Goal: Check status: Check status

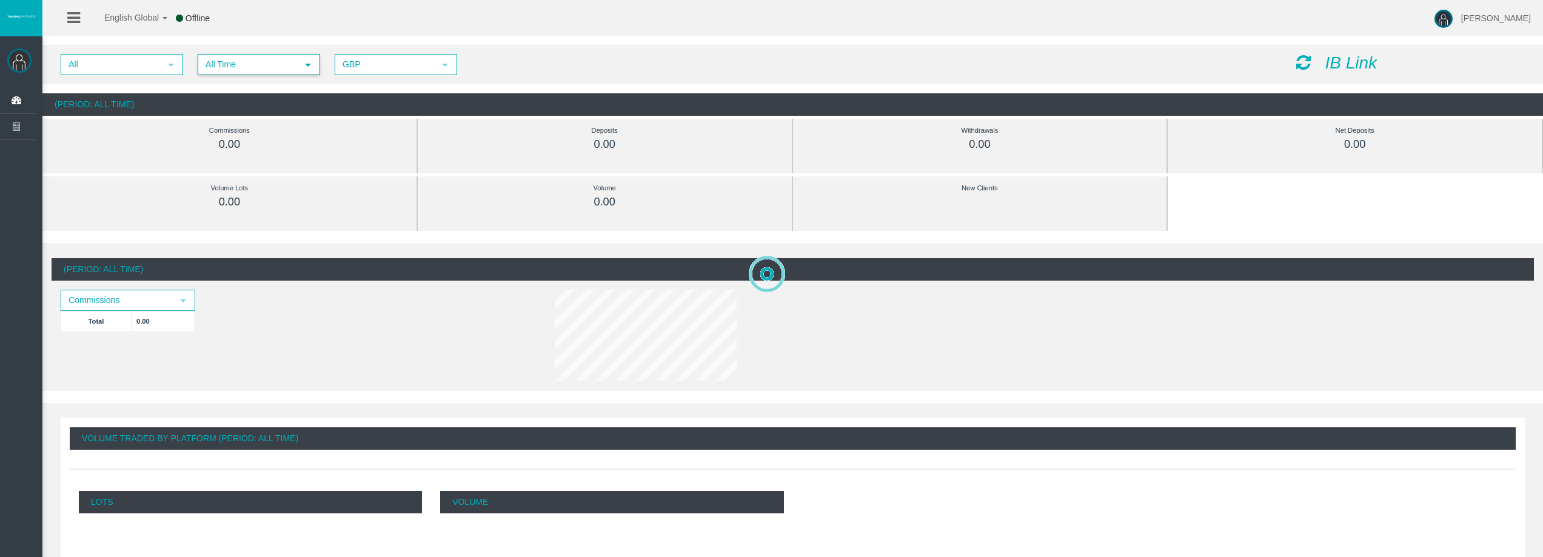
click at [292, 65] on span "All Time" at bounding box center [248, 64] width 98 height 19
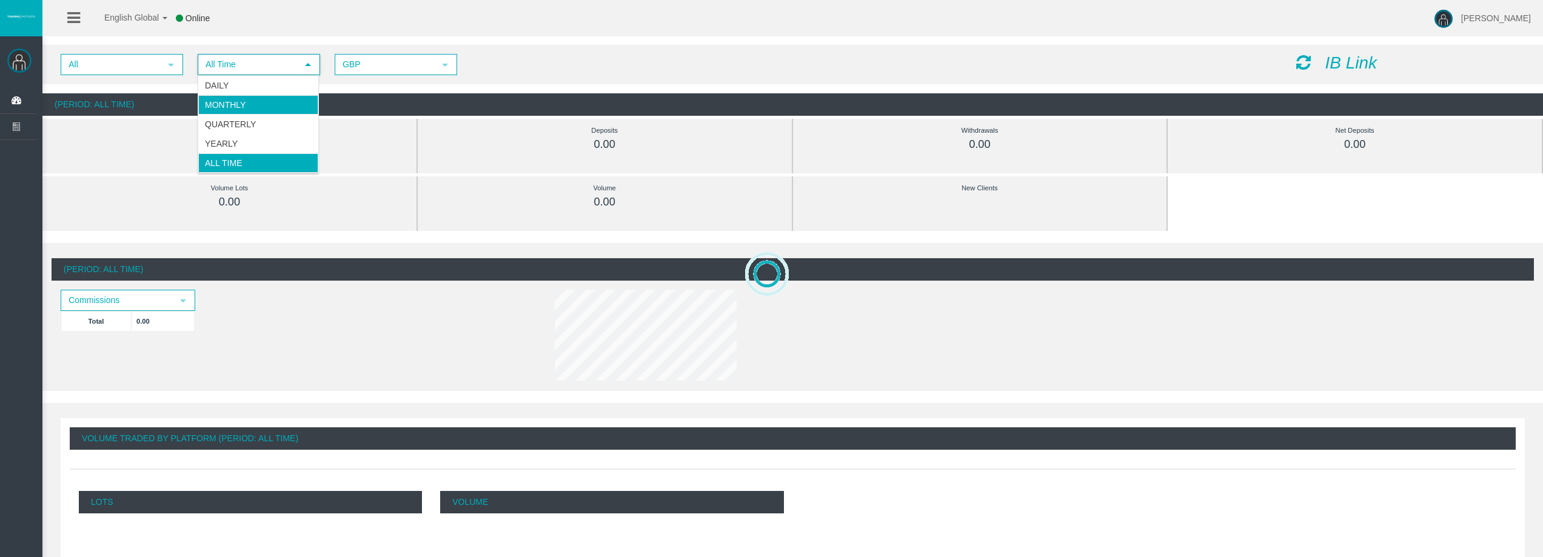
click at [268, 97] on li "Monthly" at bounding box center [258, 104] width 120 height 19
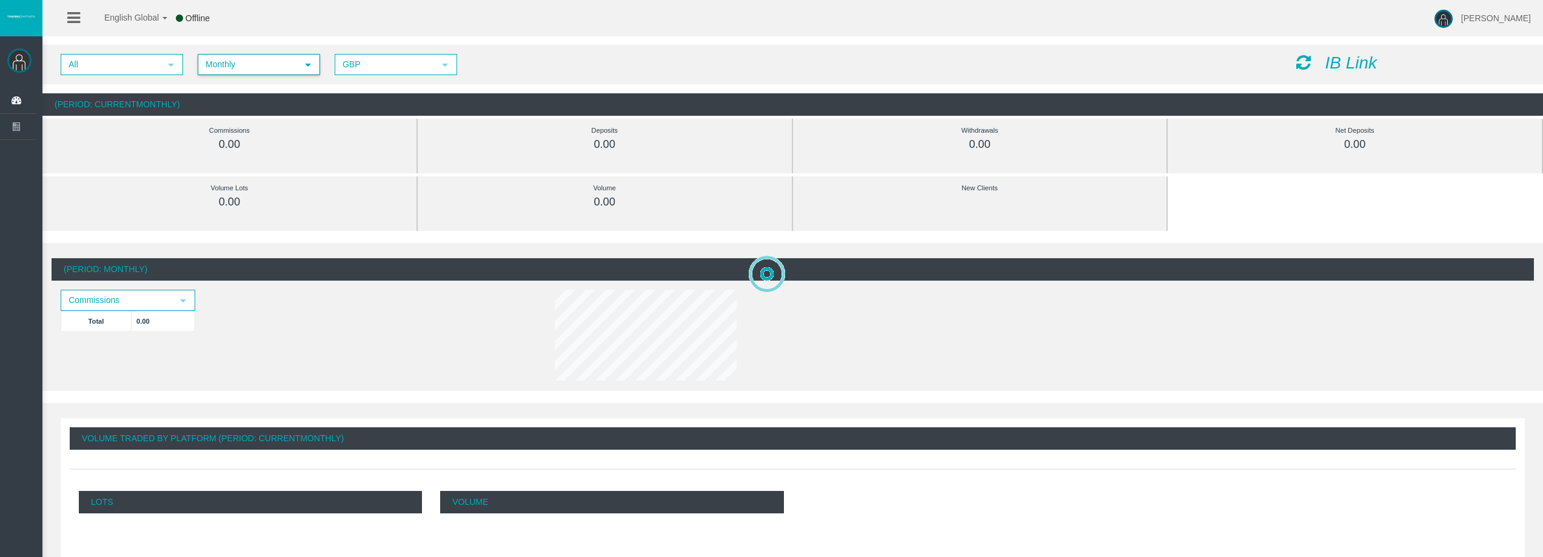
click at [269, 64] on span "Monthly" at bounding box center [248, 64] width 98 height 19
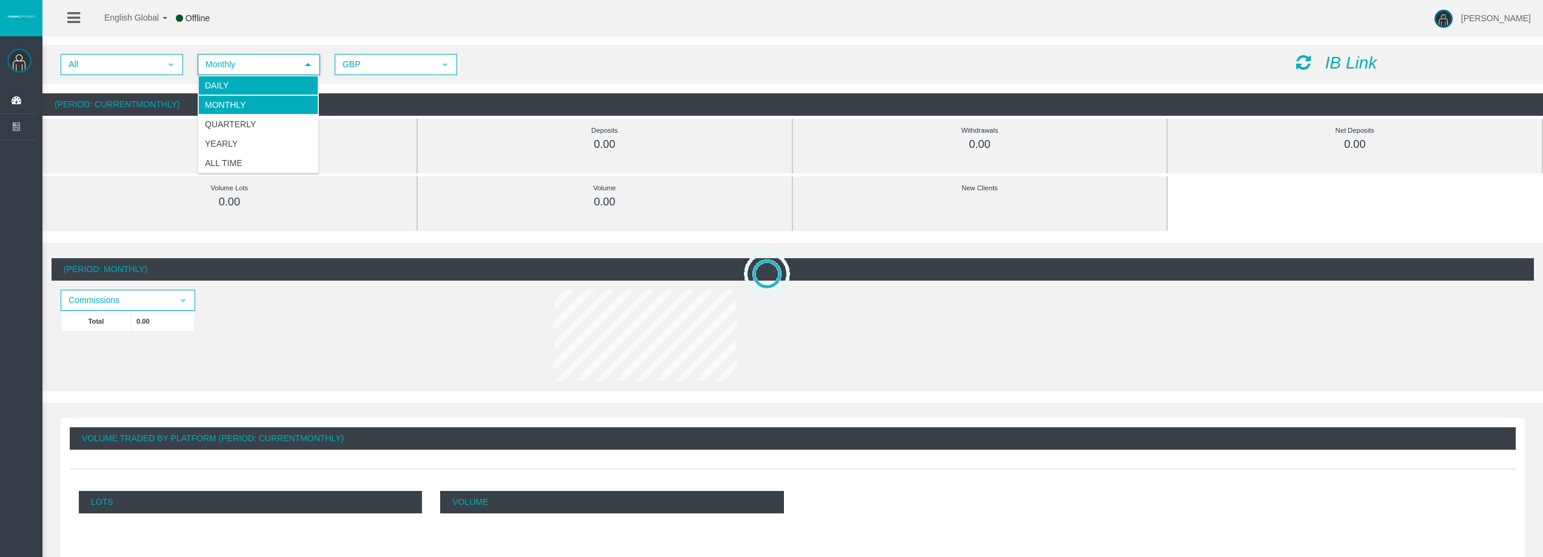
click at [261, 85] on li "Daily" at bounding box center [258, 85] width 120 height 19
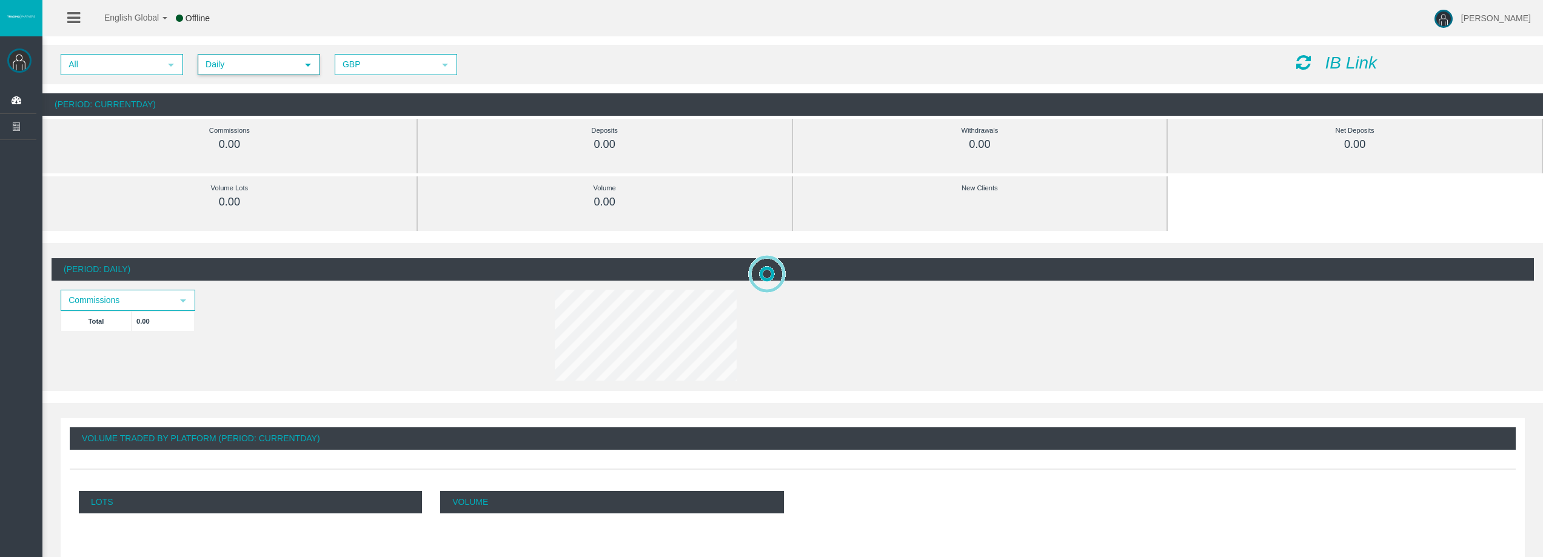
click at [1296, 58] on icon at bounding box center [1303, 62] width 15 height 17
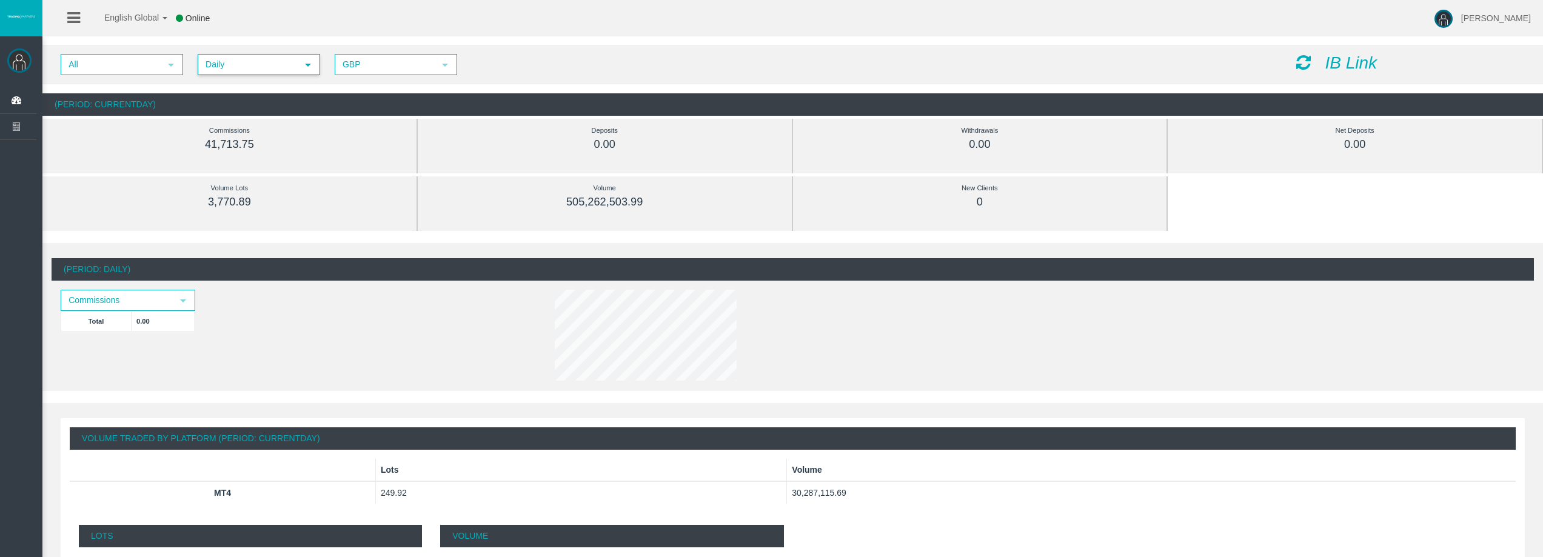
click at [216, 63] on span "Daily" at bounding box center [248, 64] width 98 height 19
click at [219, 87] on li "Daily" at bounding box center [258, 85] width 120 height 19
click at [1305, 59] on icon at bounding box center [1303, 62] width 15 height 17
click at [1304, 61] on icon at bounding box center [1303, 62] width 15 height 17
click at [1309, 64] on icon at bounding box center [1303, 62] width 15 height 17
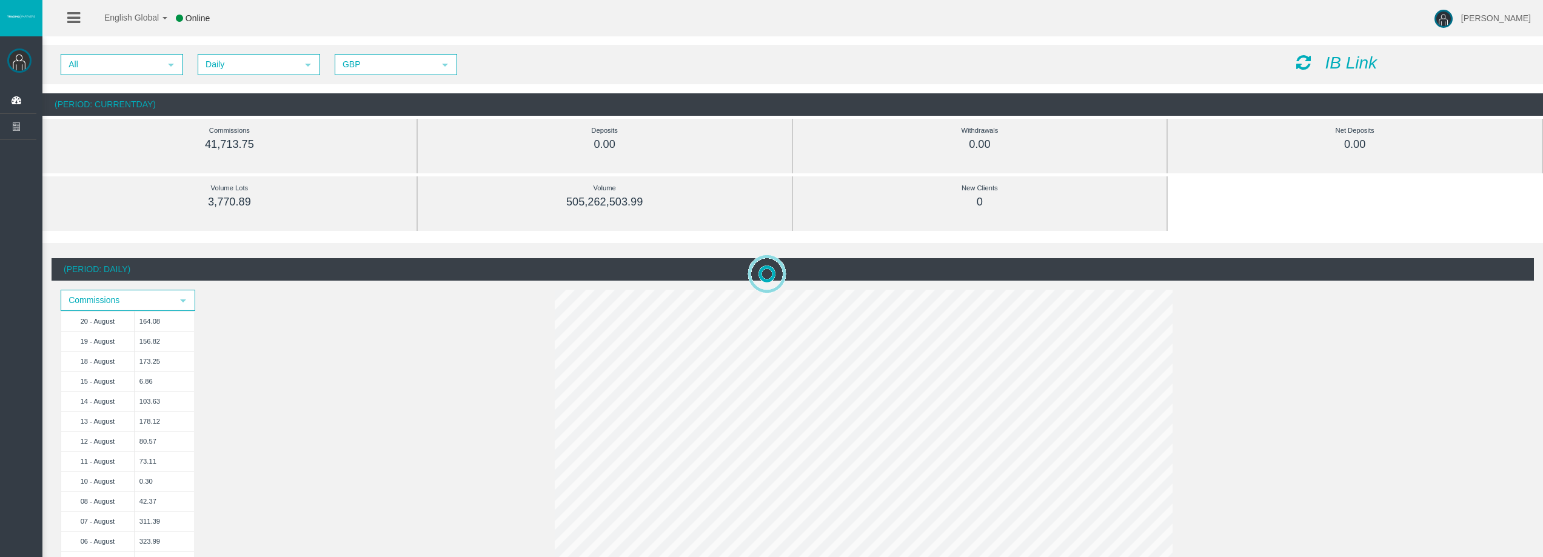
scroll to position [61, 0]
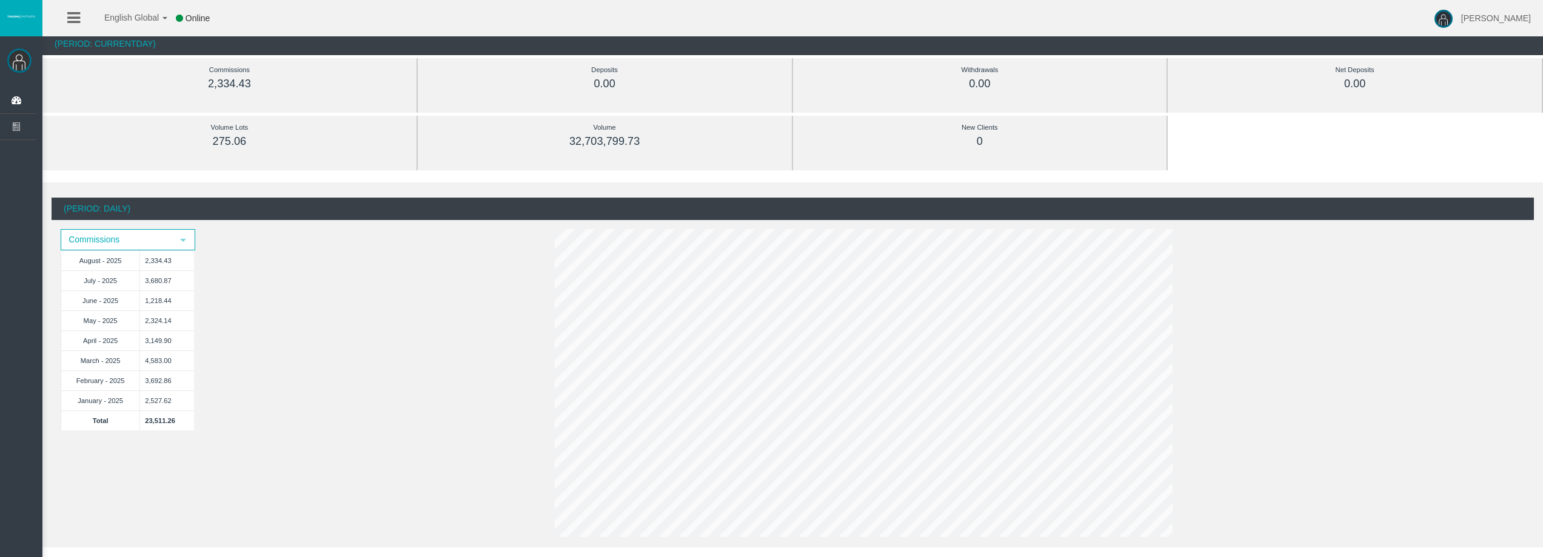
click at [1277, 263] on div "(Period: Daily) Commissions select August - 2025 2,334.43 July - 2025 3,680.87 …" at bounding box center [793, 370] width 1482 height 344
click at [510, 413] on div "(Period: Daily) Commissions select 20 - August 164.08 19 - August 156.82 18 - A…" at bounding box center [793, 400] width 1482 height 405
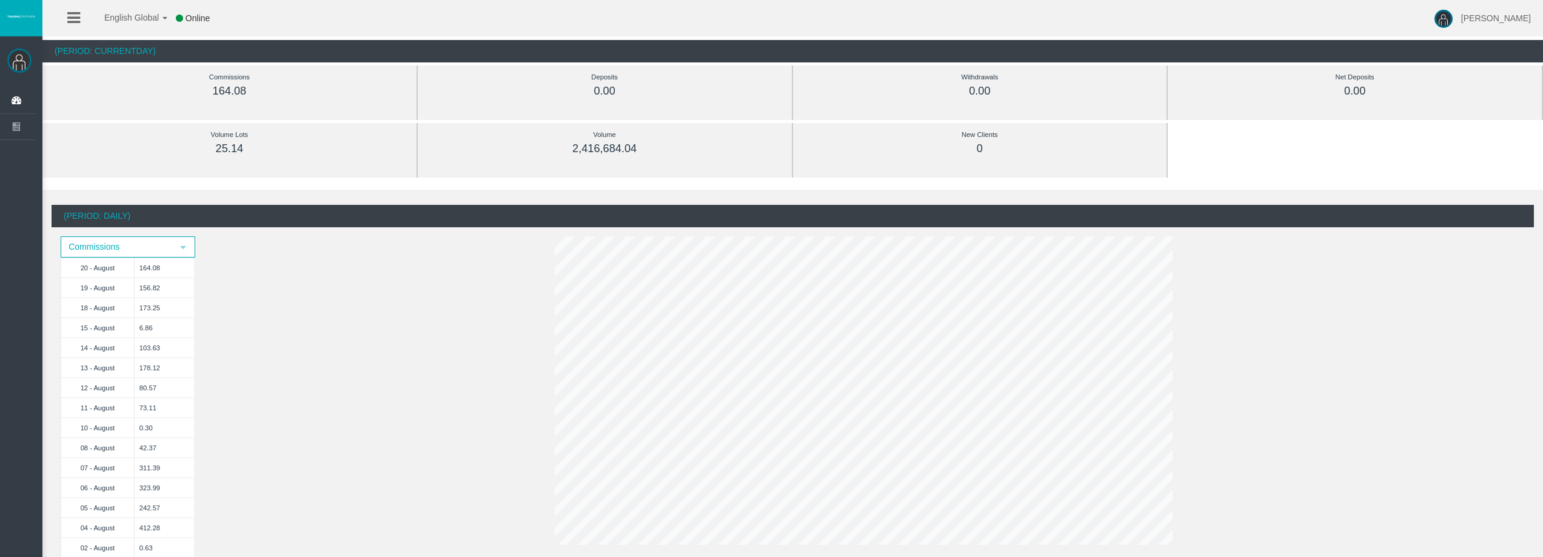
scroll to position [0, 0]
